Goal: Task Accomplishment & Management: Use online tool/utility

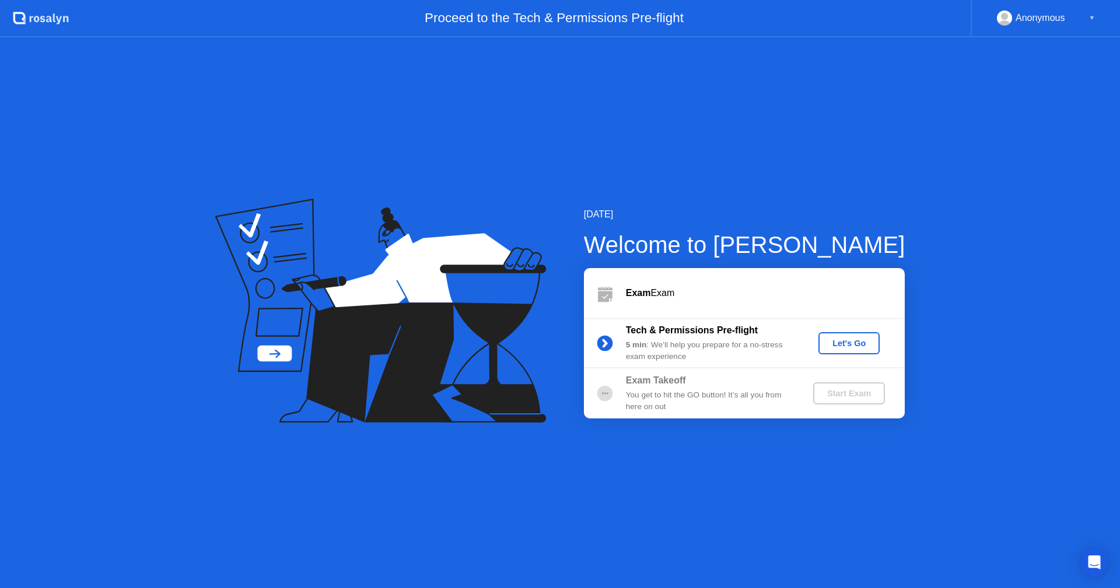
click at [861, 348] on div "Let's Go" at bounding box center [849, 343] width 52 height 9
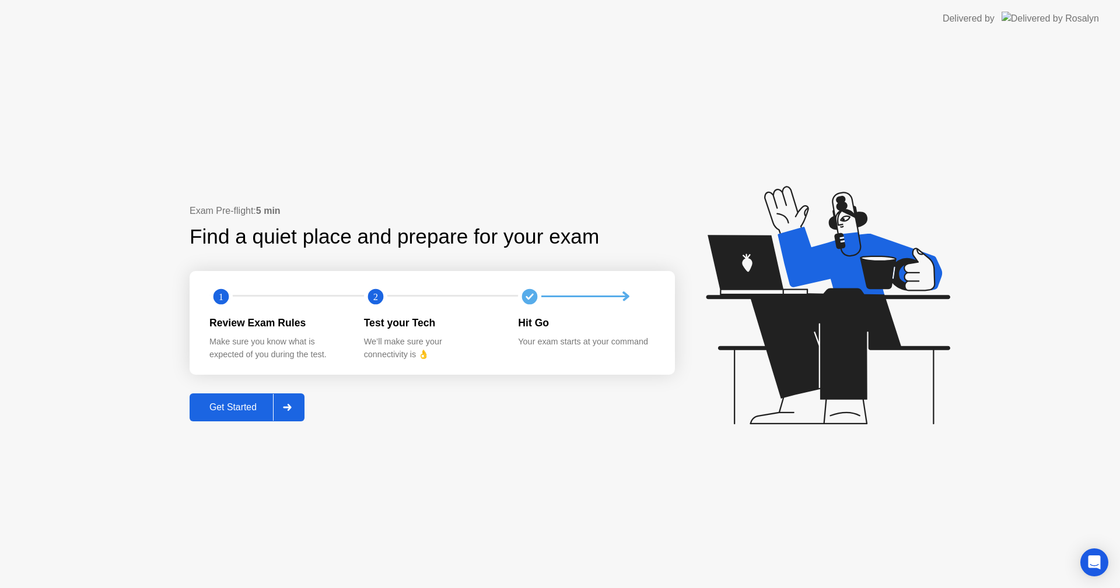
click at [205, 408] on div "Get Started" at bounding box center [233, 407] width 80 height 10
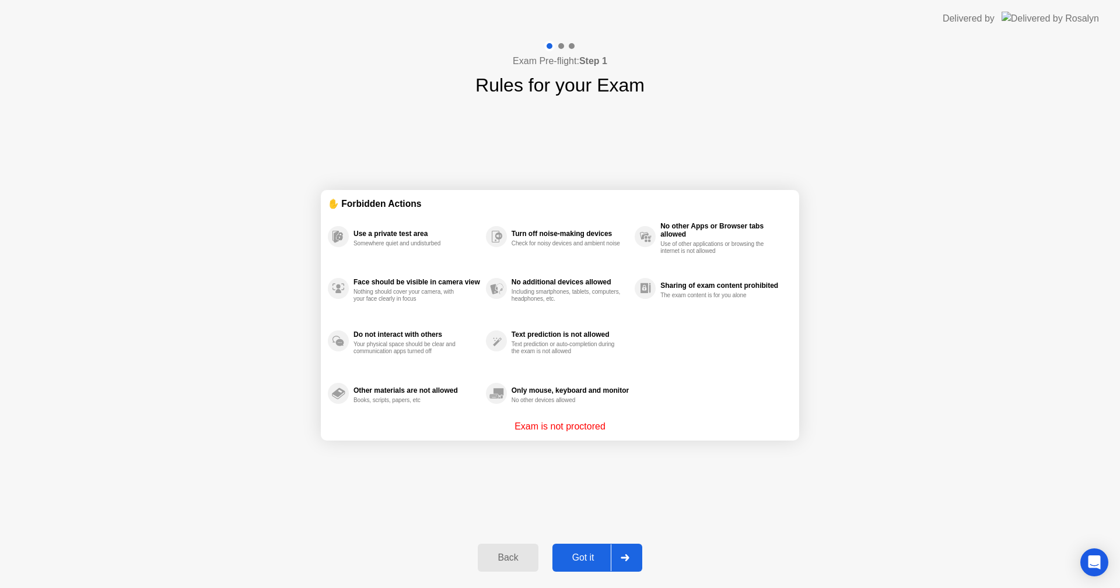
click at [577, 553] on div "Got it" at bounding box center [583, 558] width 55 height 10
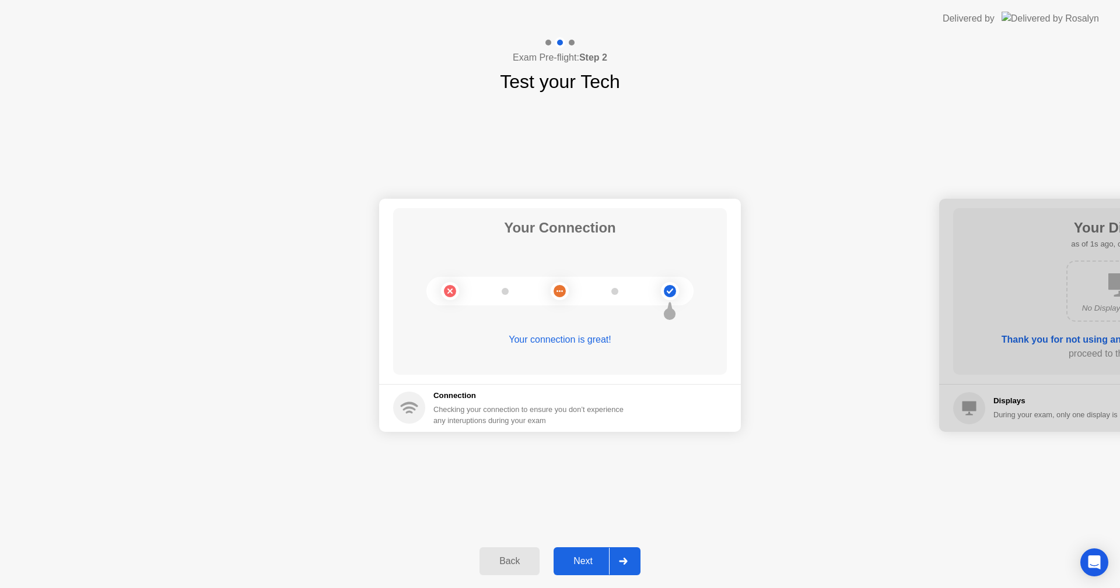
click at [579, 559] on div "Next" at bounding box center [583, 561] width 52 height 10
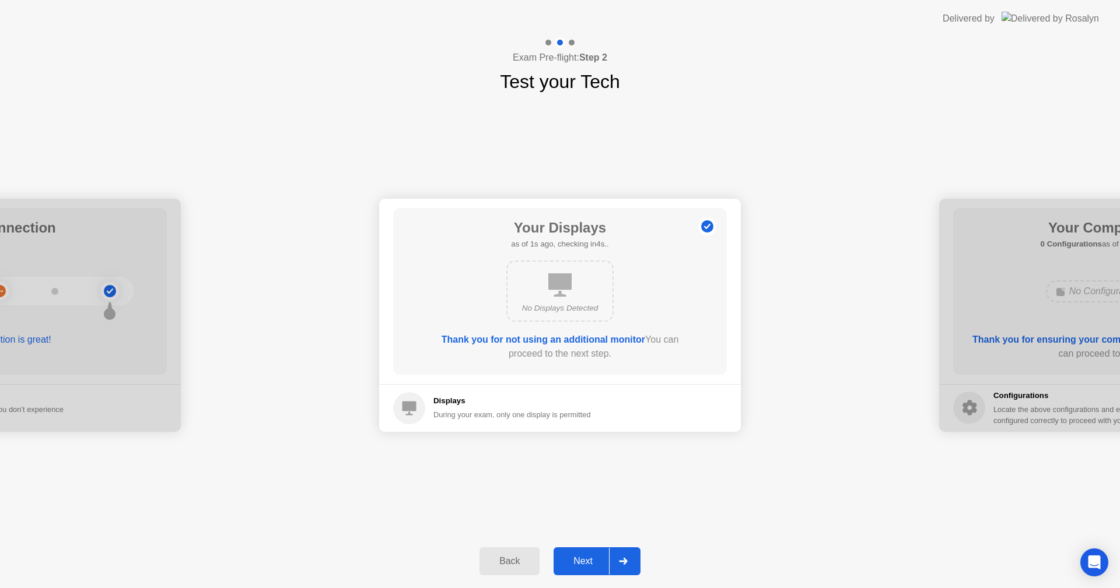
click at [579, 559] on div "Next" at bounding box center [583, 561] width 52 height 10
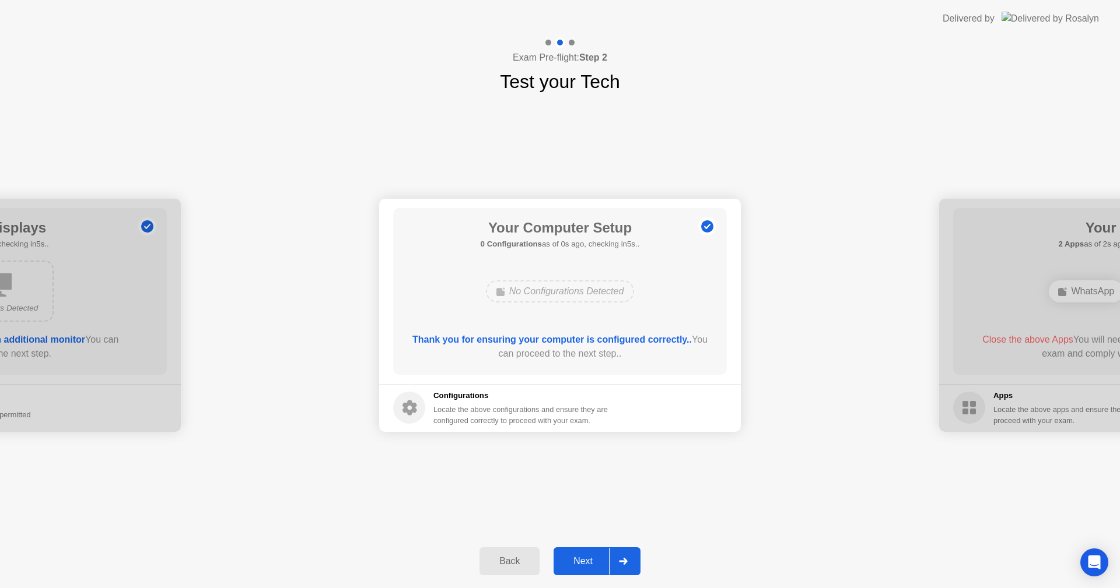
click at [579, 559] on div "Next" at bounding box center [583, 561] width 52 height 10
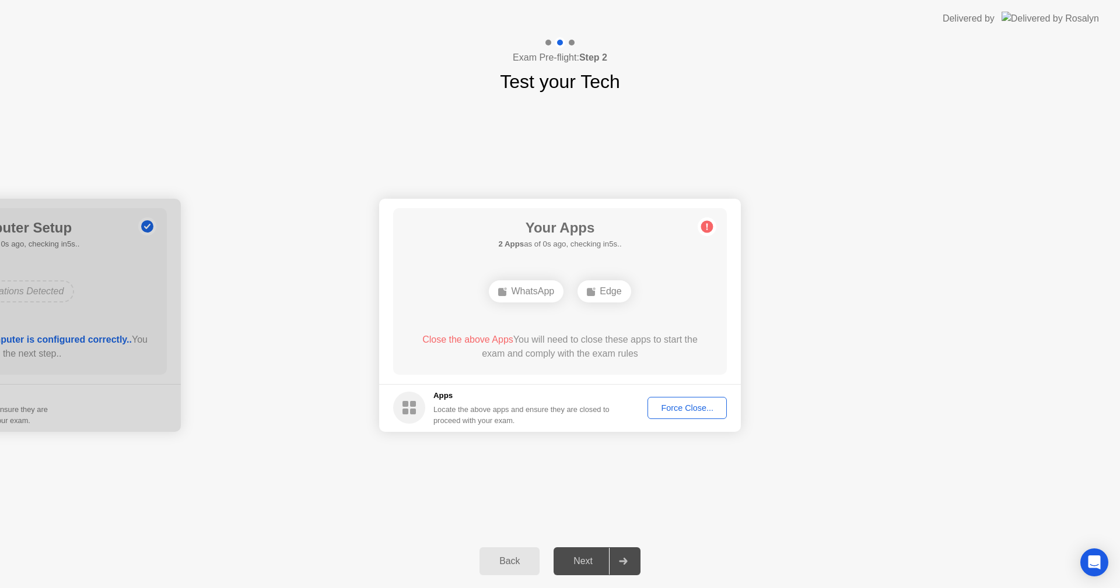
click at [674, 407] on div "Force Close..." at bounding box center [686, 408] width 71 height 9
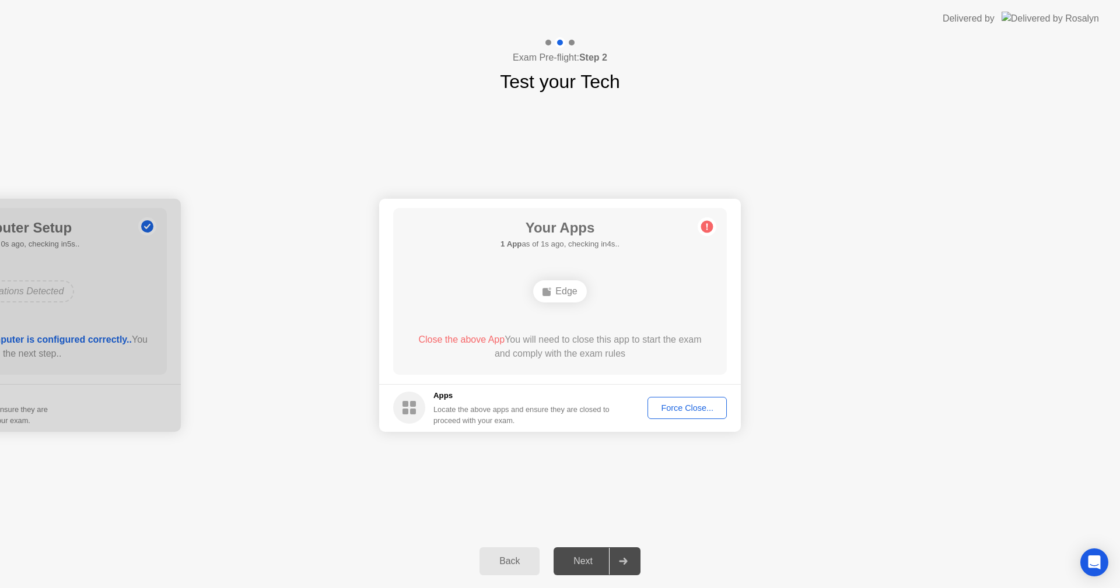
click at [677, 409] on div "Force Close..." at bounding box center [686, 408] width 71 height 9
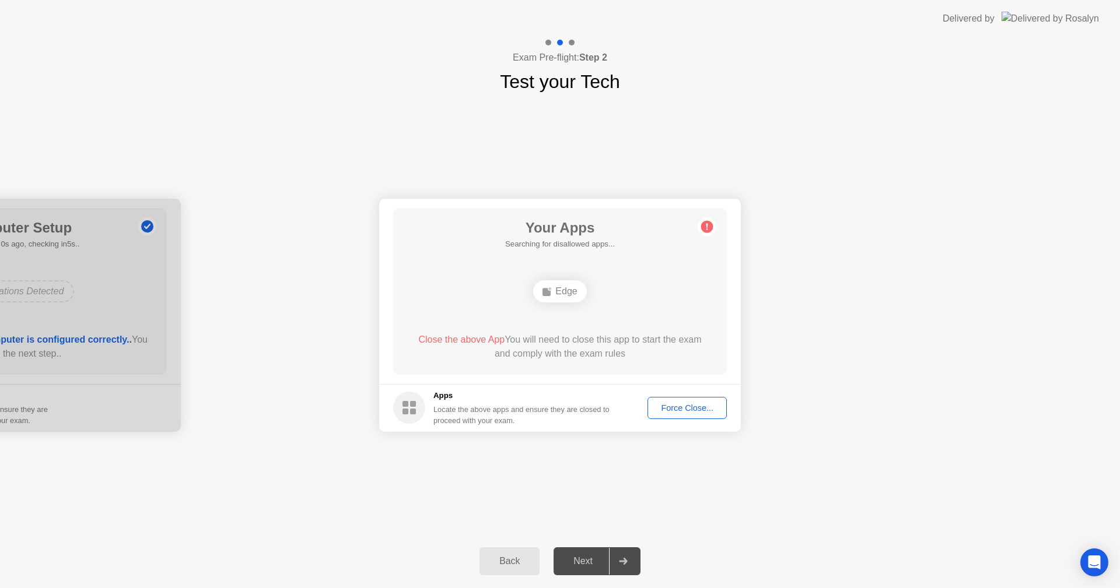
click at [682, 408] on div "Force Close..." at bounding box center [686, 408] width 71 height 9
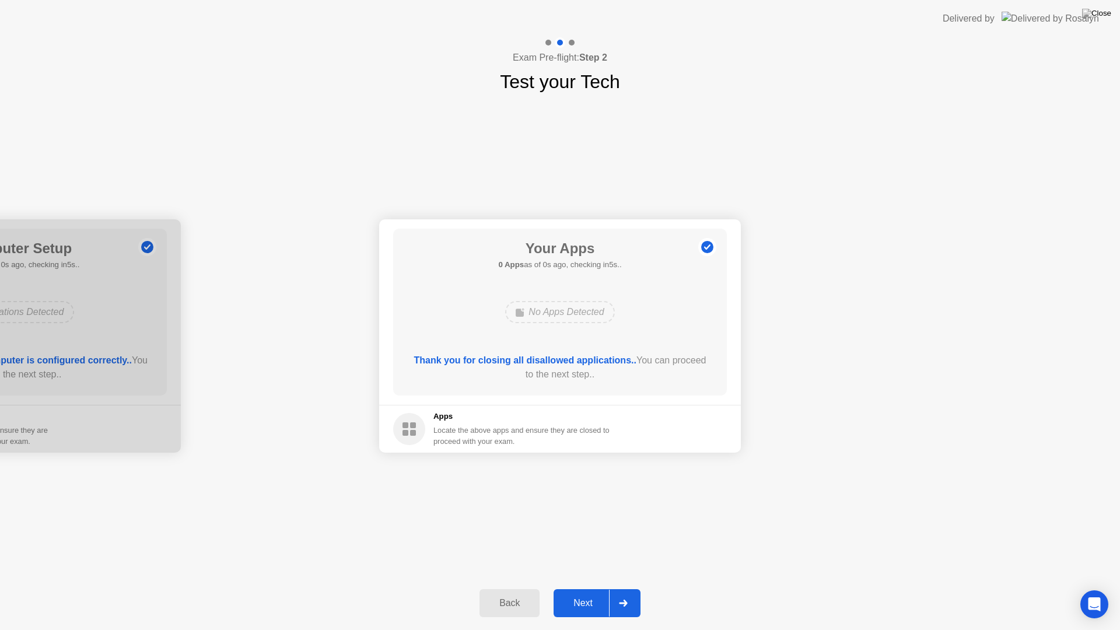
click at [598, 376] on div "Thank you for closing all disallowed applications.. You can proceed to the next…" at bounding box center [560, 367] width 300 height 28
click at [580, 588] on div "Next" at bounding box center [583, 603] width 52 height 10
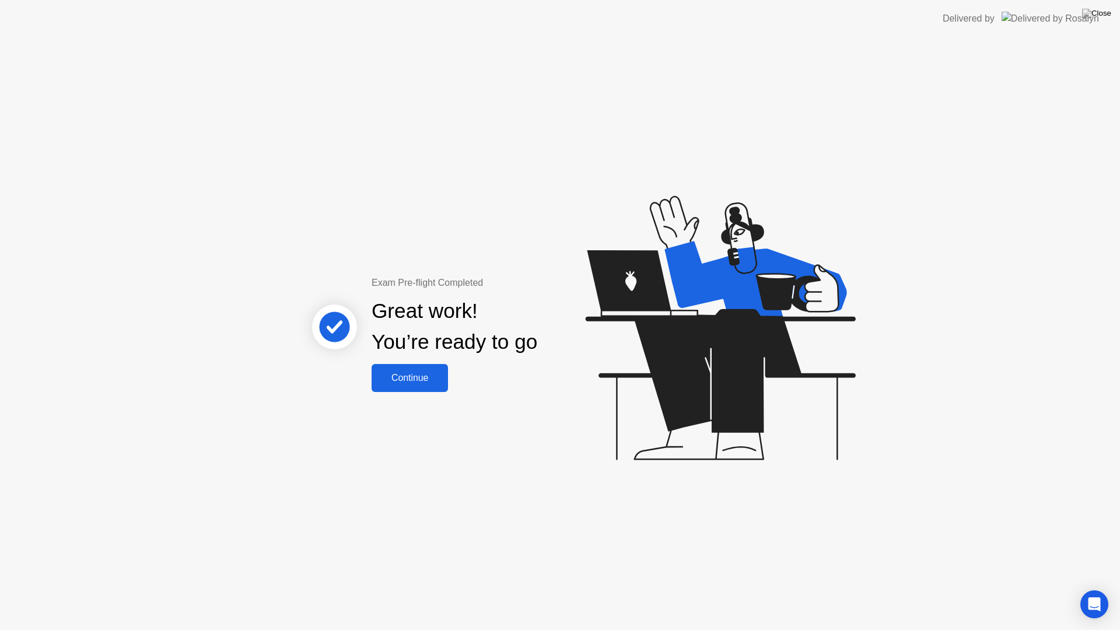
click at [415, 378] on div "Continue" at bounding box center [409, 378] width 69 height 10
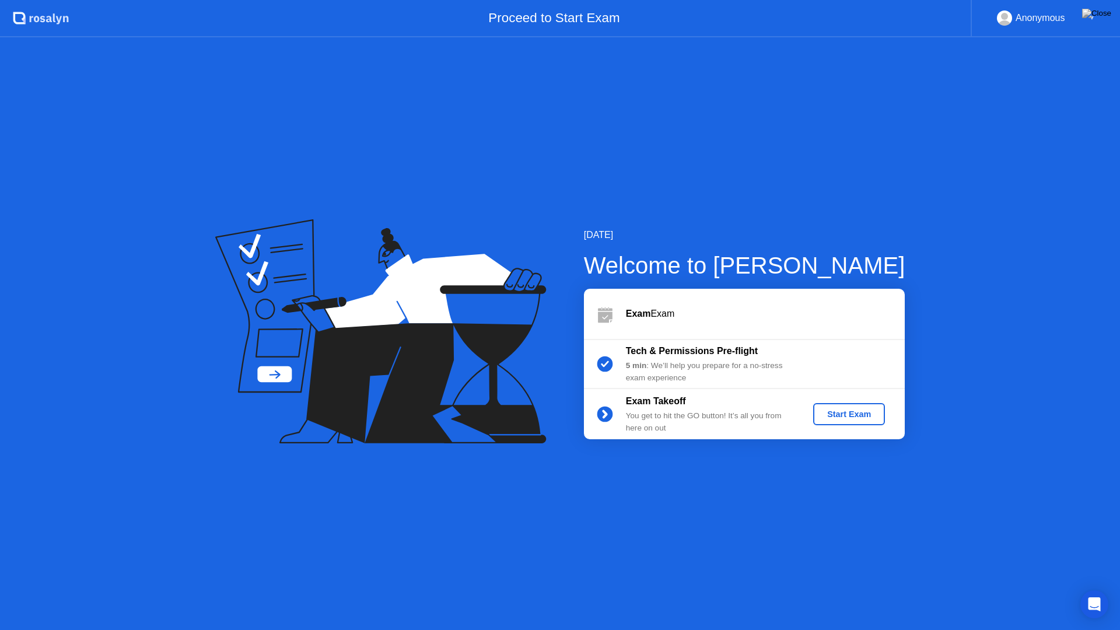
click at [839, 417] on div "Start Exam" at bounding box center [849, 413] width 62 height 9
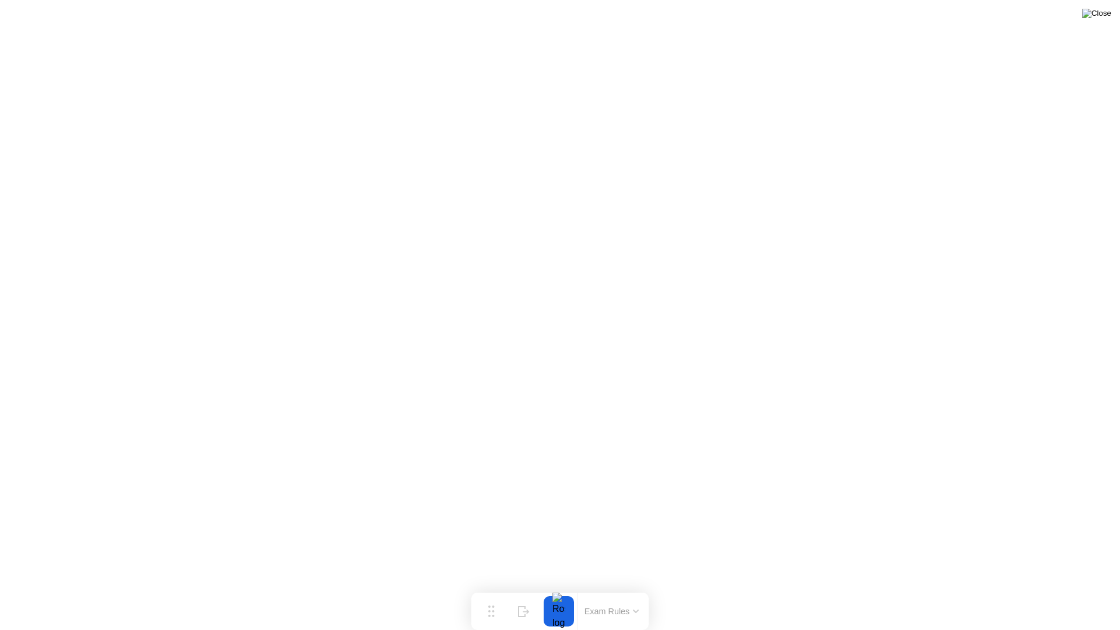
click at [1107, 10] on img at bounding box center [1096, 13] width 29 height 9
